Goal: Information Seeking & Learning: Find specific page/section

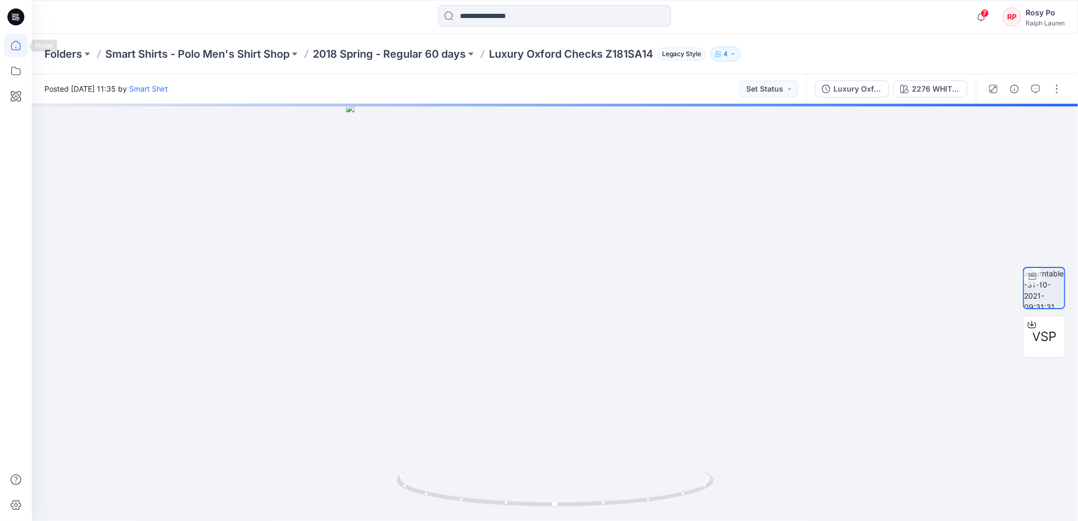
click at [23, 46] on icon at bounding box center [15, 45] width 23 height 23
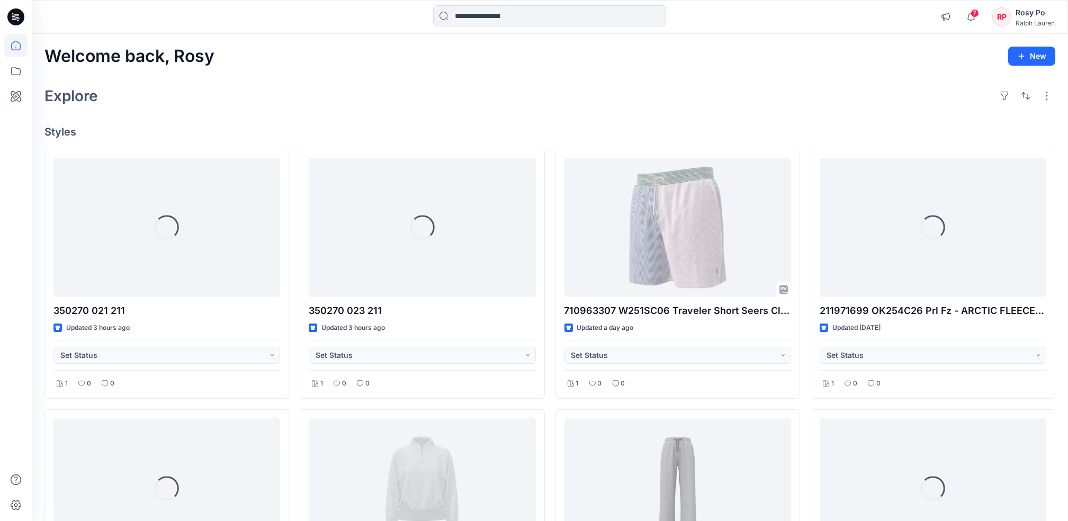
click at [976, 16] on span "7" at bounding box center [974, 13] width 8 height 8
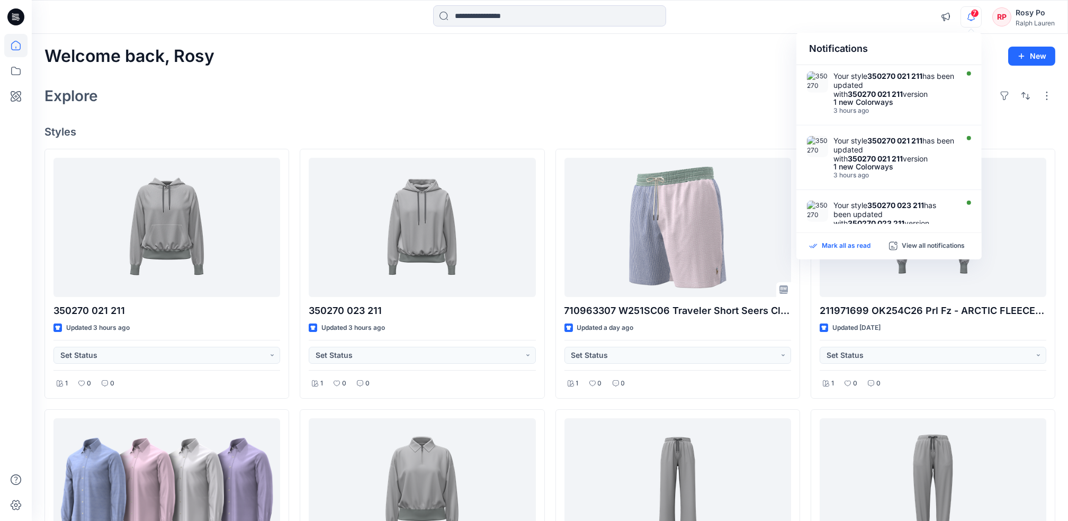
click at [826, 244] on p "Mark all as read" at bounding box center [845, 246] width 49 height 10
click at [829, 249] on p "Mark all as read" at bounding box center [845, 246] width 49 height 10
click at [829, 245] on p "Mark all as read" at bounding box center [845, 246] width 49 height 10
click at [484, 62] on div "Welcome back, Rosy New" at bounding box center [549, 57] width 1010 height 20
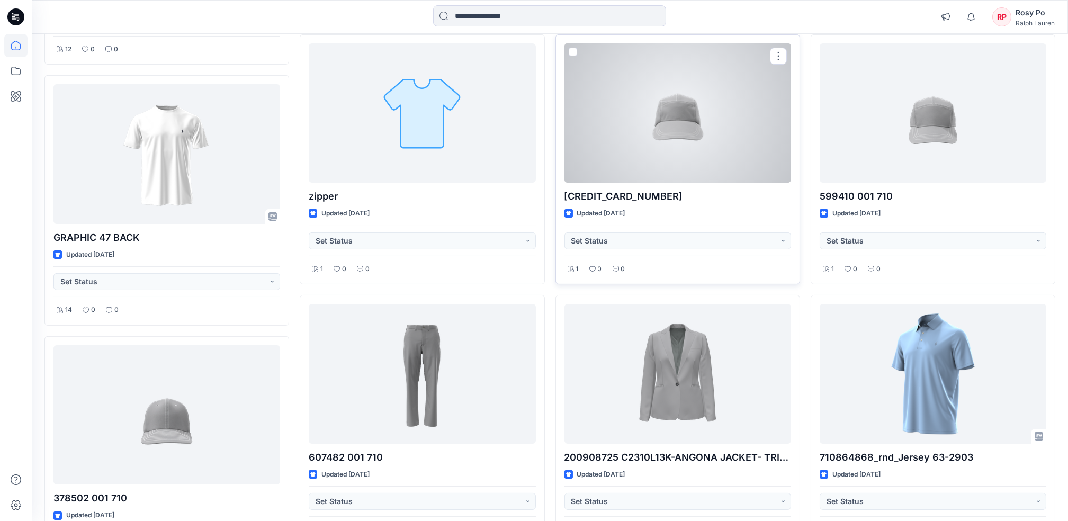
scroll to position [1273, 0]
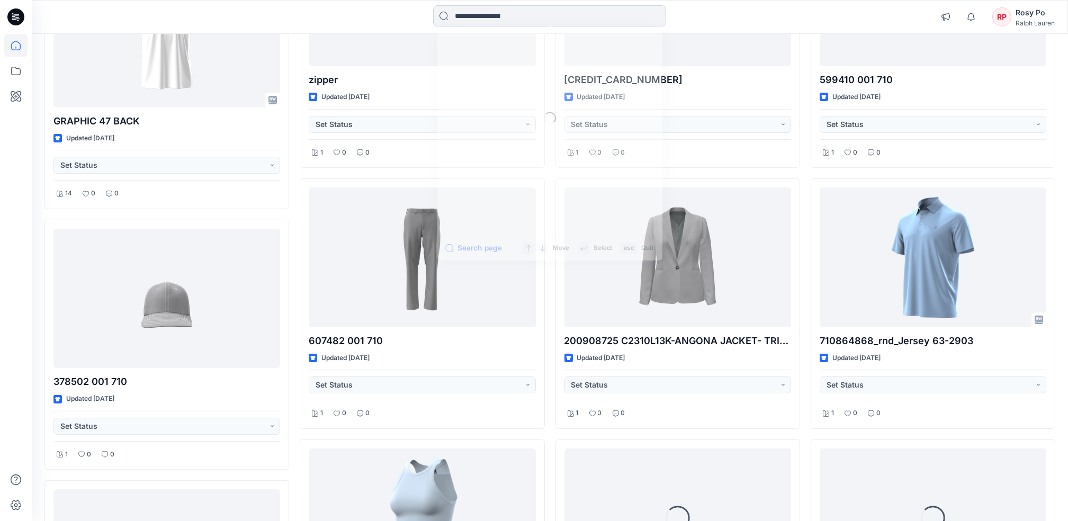
click at [525, 23] on input at bounding box center [549, 15] width 233 height 21
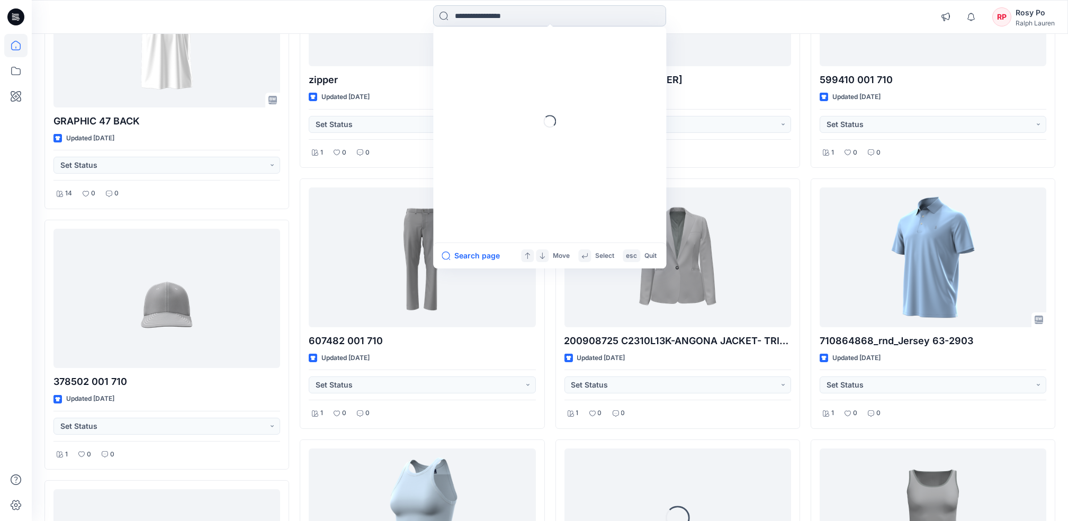
paste input "**********"
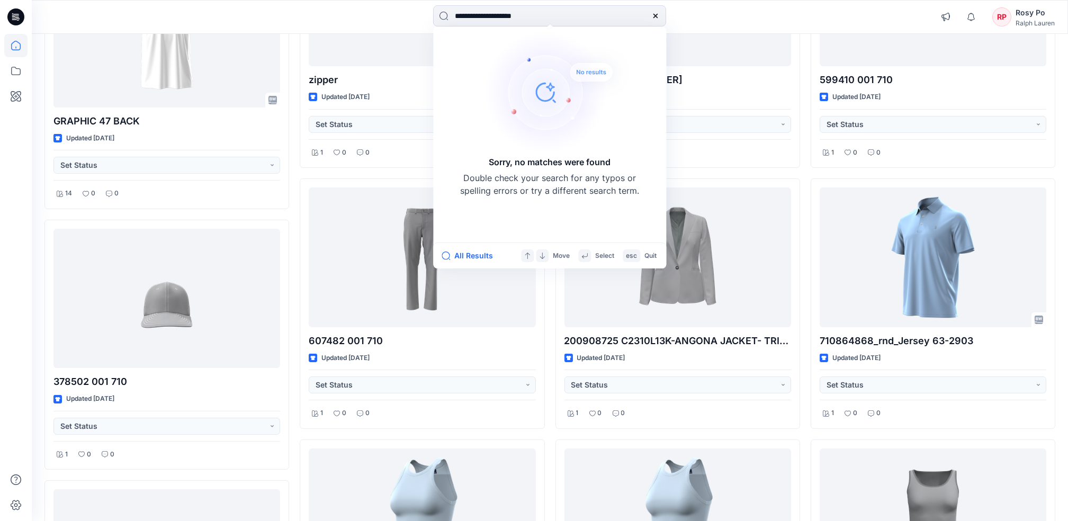
drag, startPoint x: 495, startPoint y: 16, endPoint x: 0, endPoint y: 6, distance: 495.0
click at [75, 9] on div "**********" at bounding box center [549, 16] width 1035 height 23
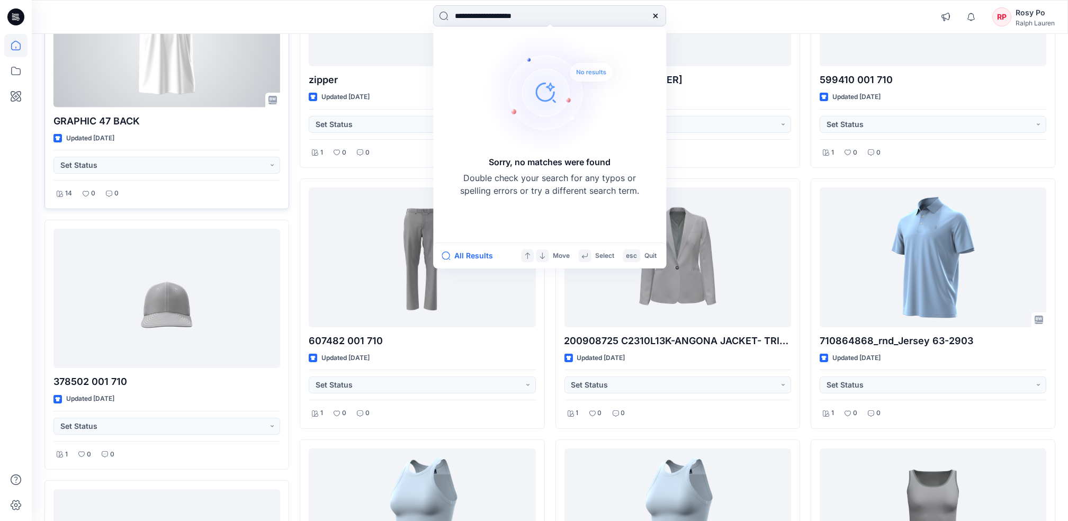
type input "*********"
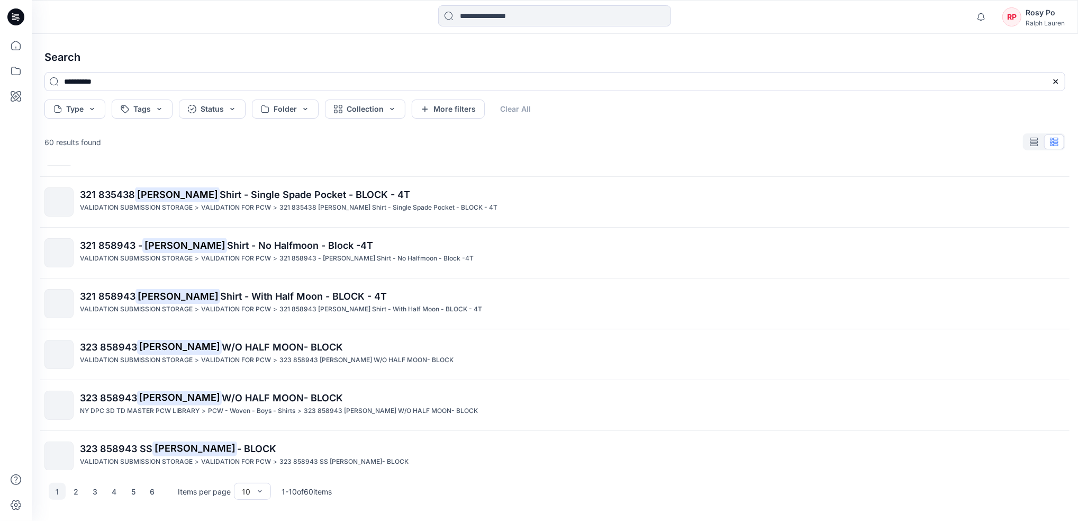
scroll to position [203, 0]
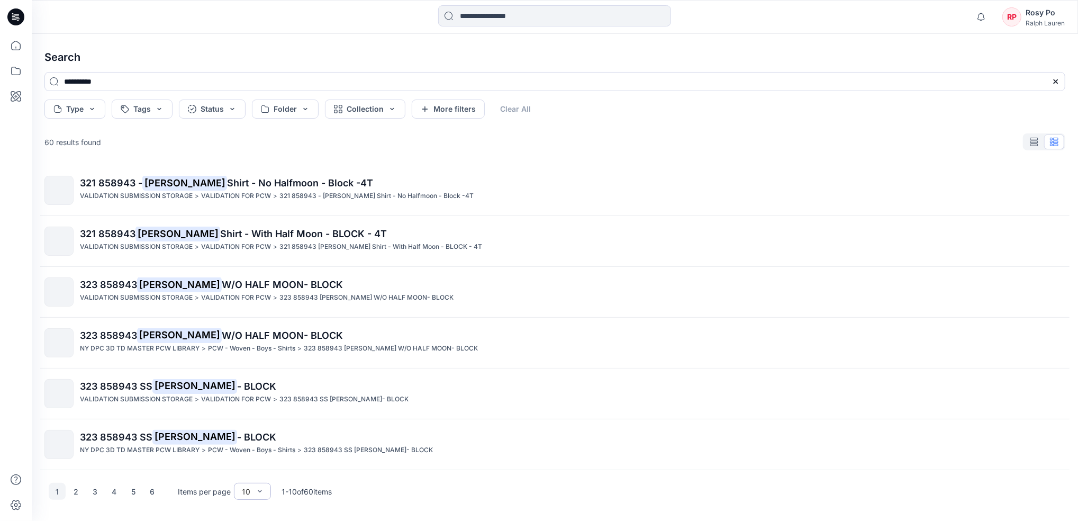
click at [254, 494] on div "10" at bounding box center [246, 491] width 19 height 11
click at [257, 472] on div "100" at bounding box center [252, 469] width 33 height 19
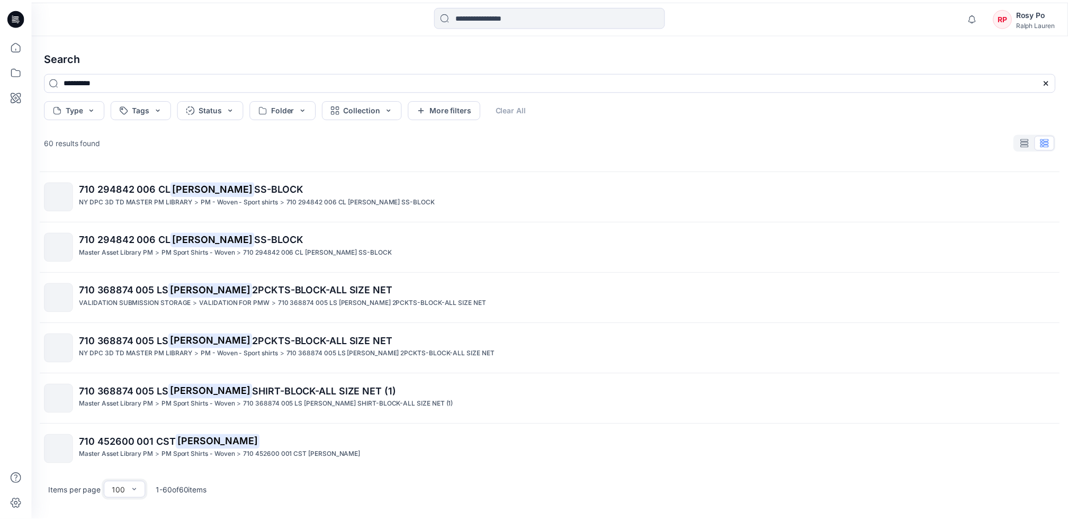
scroll to position [487, 0]
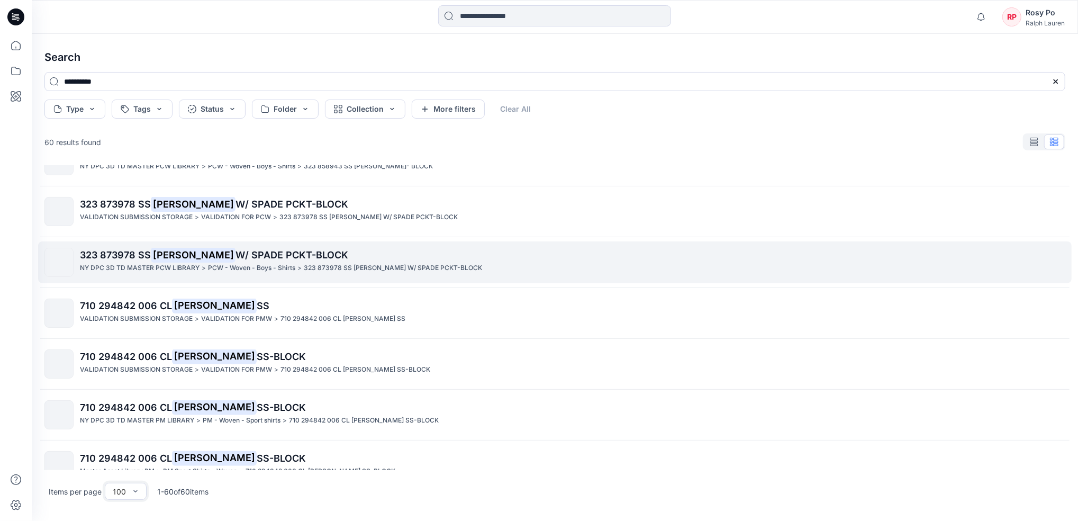
click at [304, 264] on p "323 873978 SS [PERSON_NAME] W/ SPADE PCKT-BLOCK" at bounding box center [393, 268] width 178 height 11
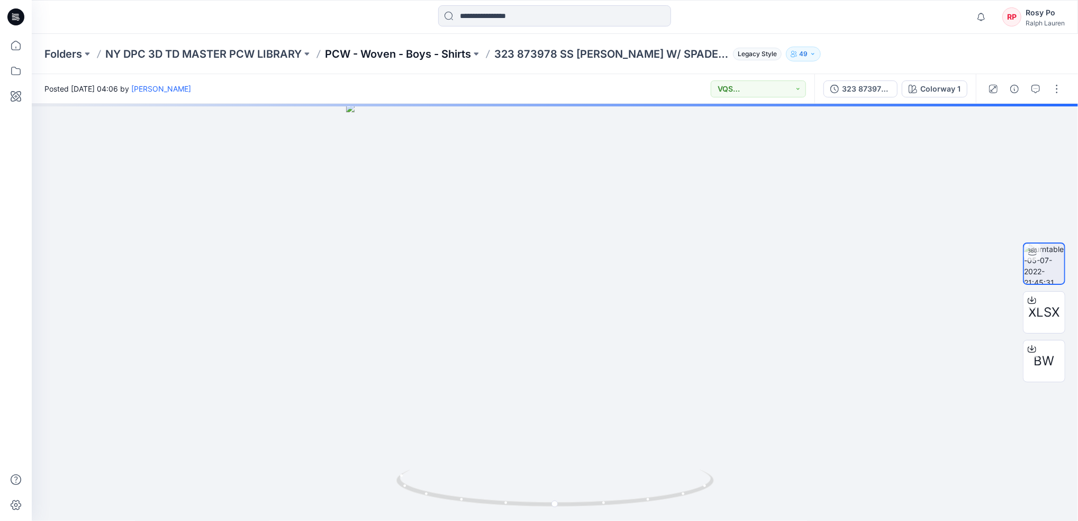
click at [446, 52] on p "PCW - Woven - Boys - Shirts" at bounding box center [398, 54] width 146 height 15
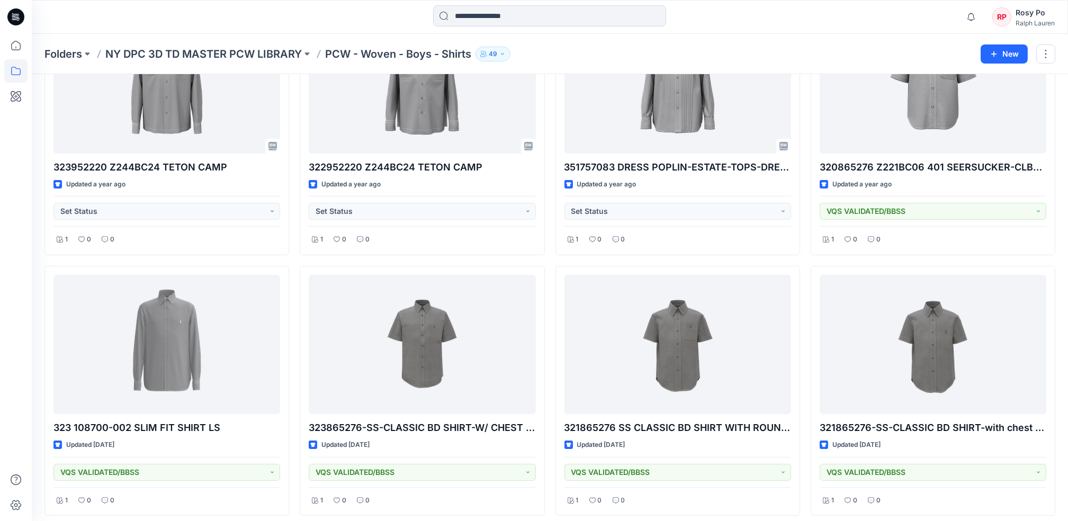
scroll to position [564, 0]
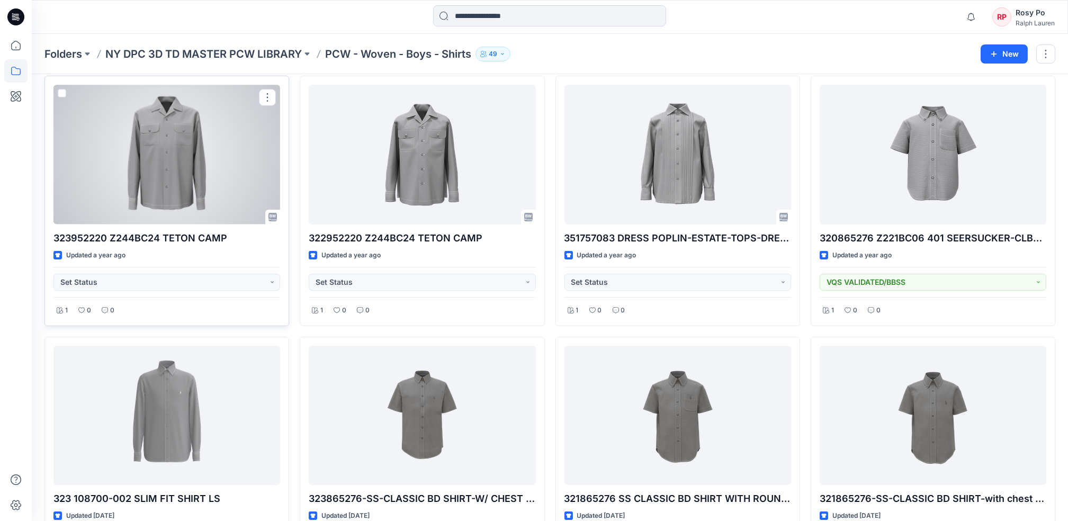
click at [209, 193] on div at bounding box center [166, 154] width 227 height 139
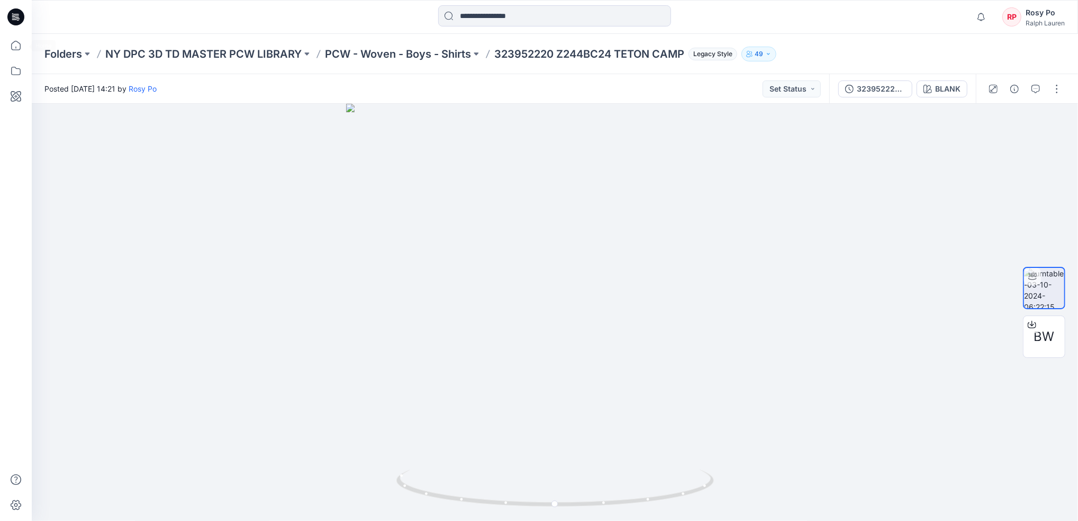
click at [0, 39] on html "Notifications Your style 350270 021 211 has been updated with 350270 021 211 ve…" at bounding box center [539, 260] width 1078 height 521
